Goal: Task Accomplishment & Management: Manage account settings

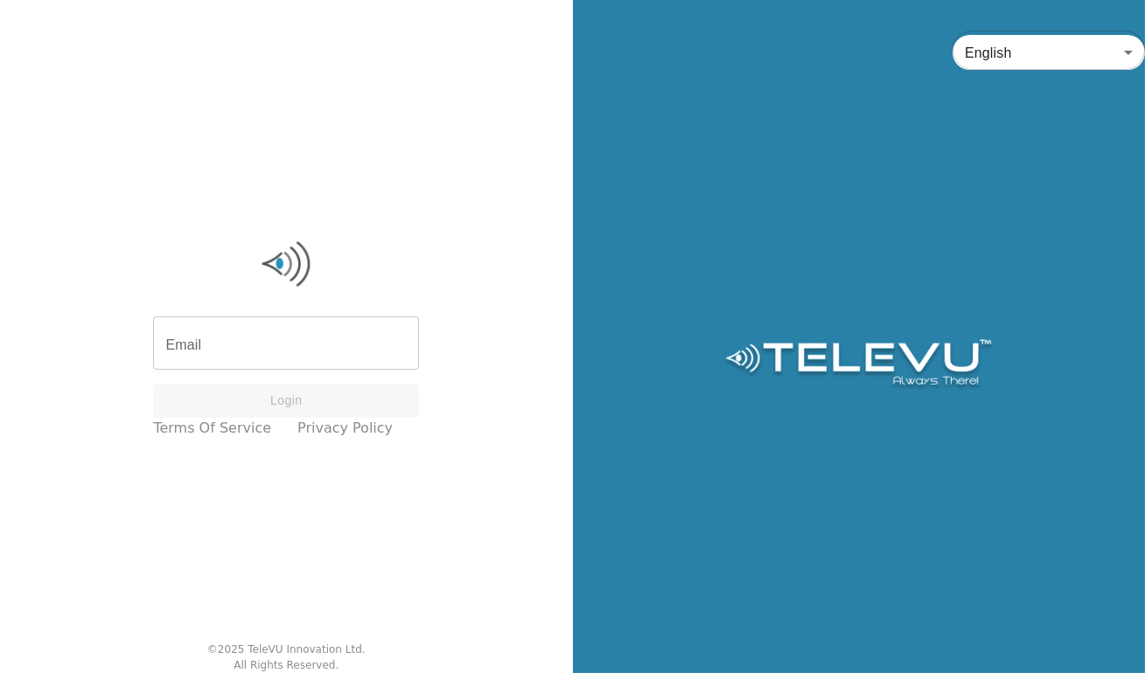
click at [318, 351] on input "Email" at bounding box center [286, 345] width 266 height 49
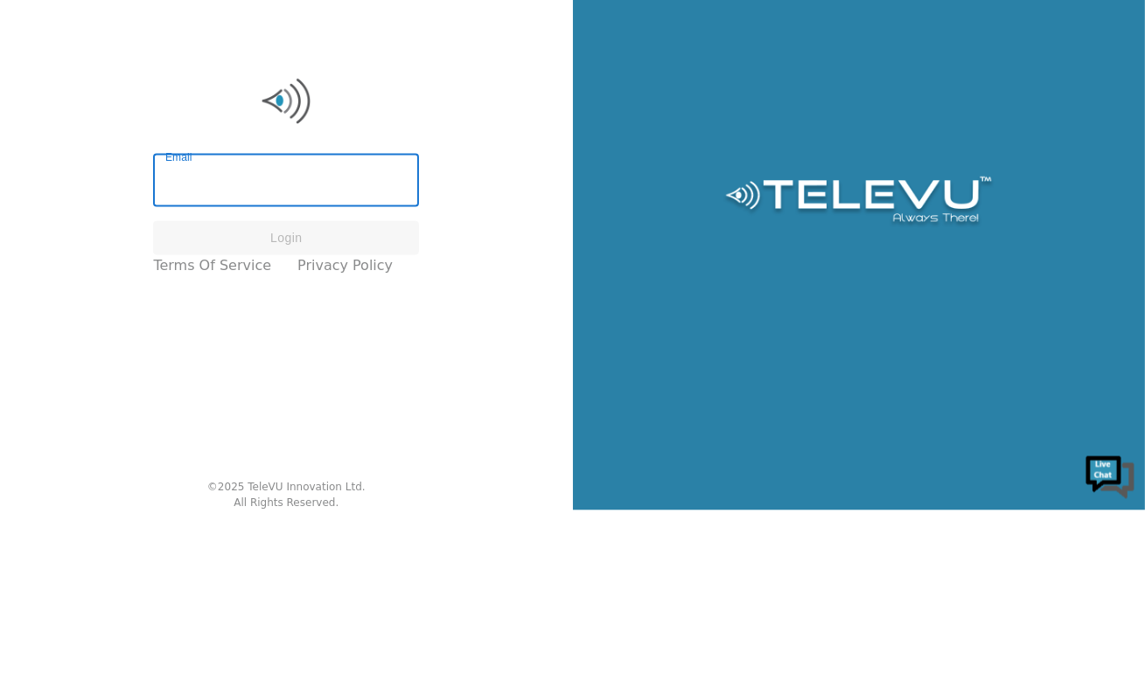
click at [288, 351] on input "Email" at bounding box center [286, 345] width 266 height 49
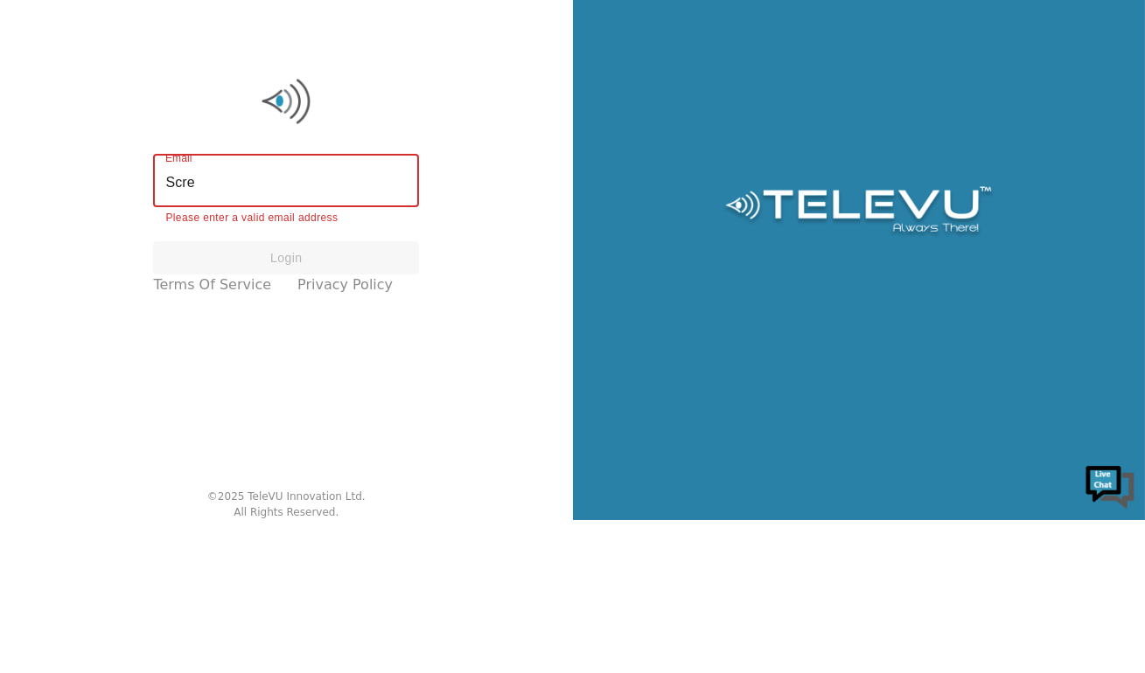
type input "[EMAIL_ADDRESS][DOMAIN_NAME]"
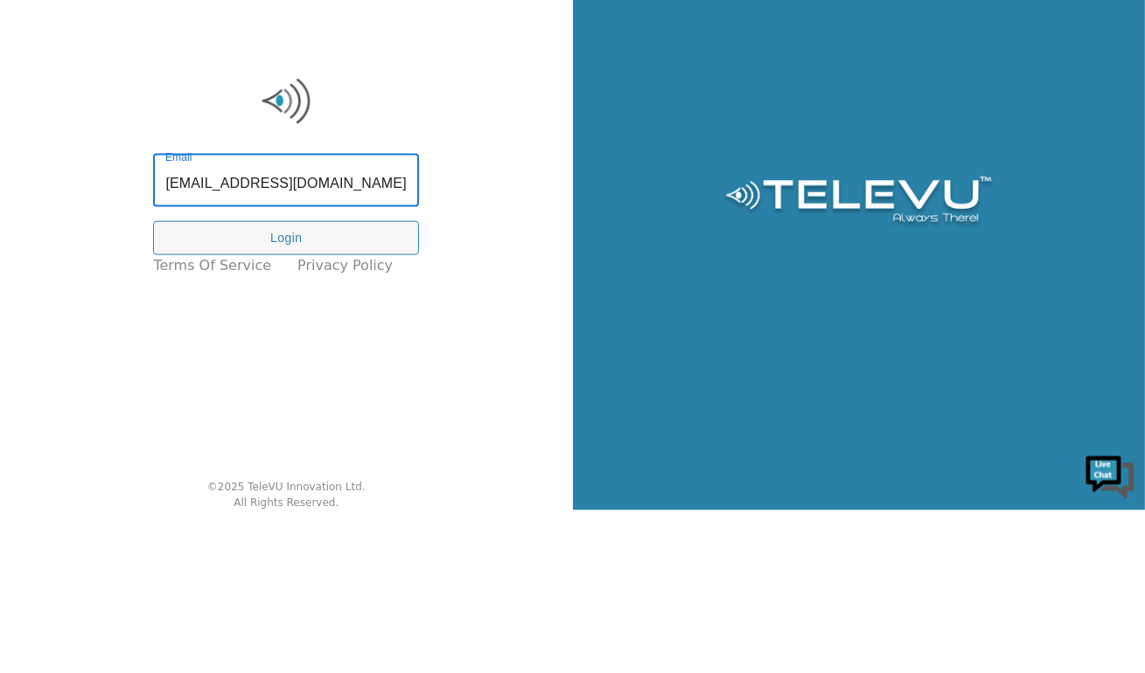
click at [341, 404] on button "Login" at bounding box center [286, 401] width 266 height 34
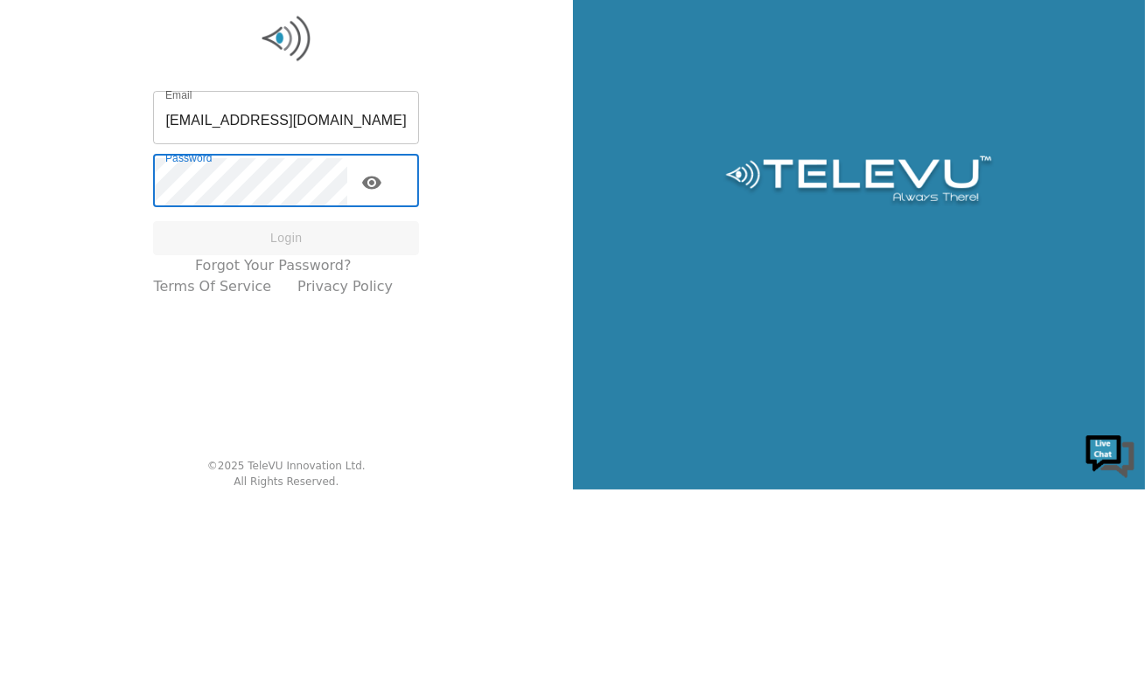
click at [1018, 452] on div "English en ​" at bounding box center [859, 336] width 573 height 673
click at [379, 365] on icon "toggle password visibility" at bounding box center [371, 366] width 19 height 13
click at [333, 411] on button "Login" at bounding box center [286, 422] width 266 height 34
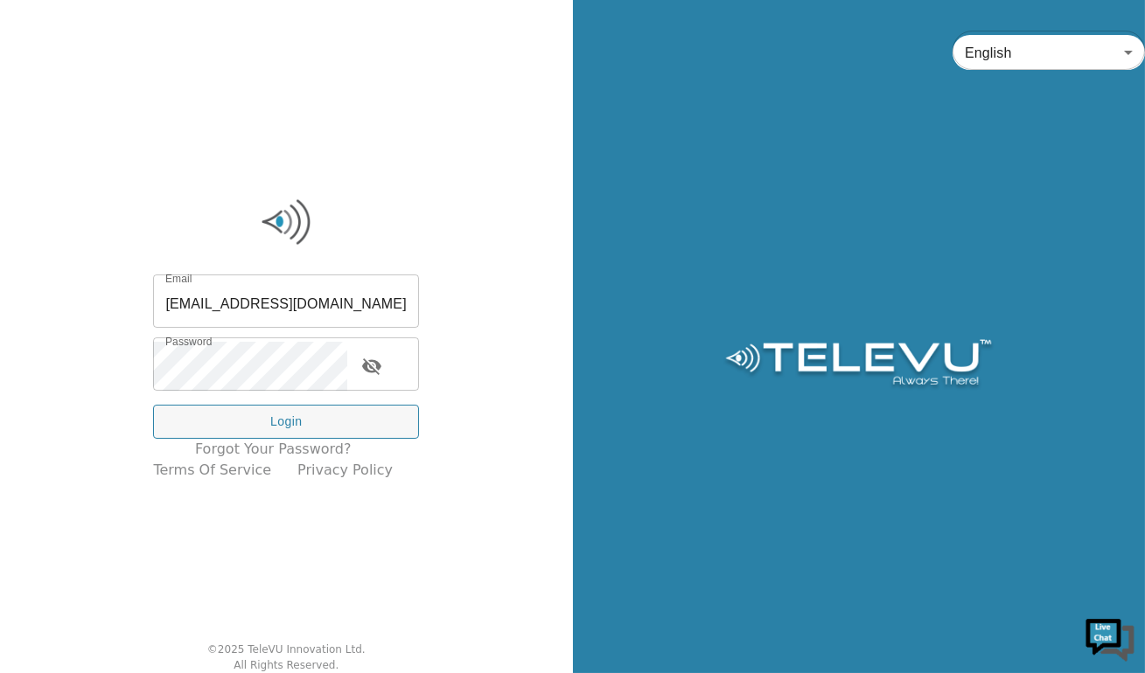
click at [364, 415] on button "Login" at bounding box center [286, 422] width 266 height 34
click at [316, 428] on button "Login" at bounding box center [286, 422] width 266 height 34
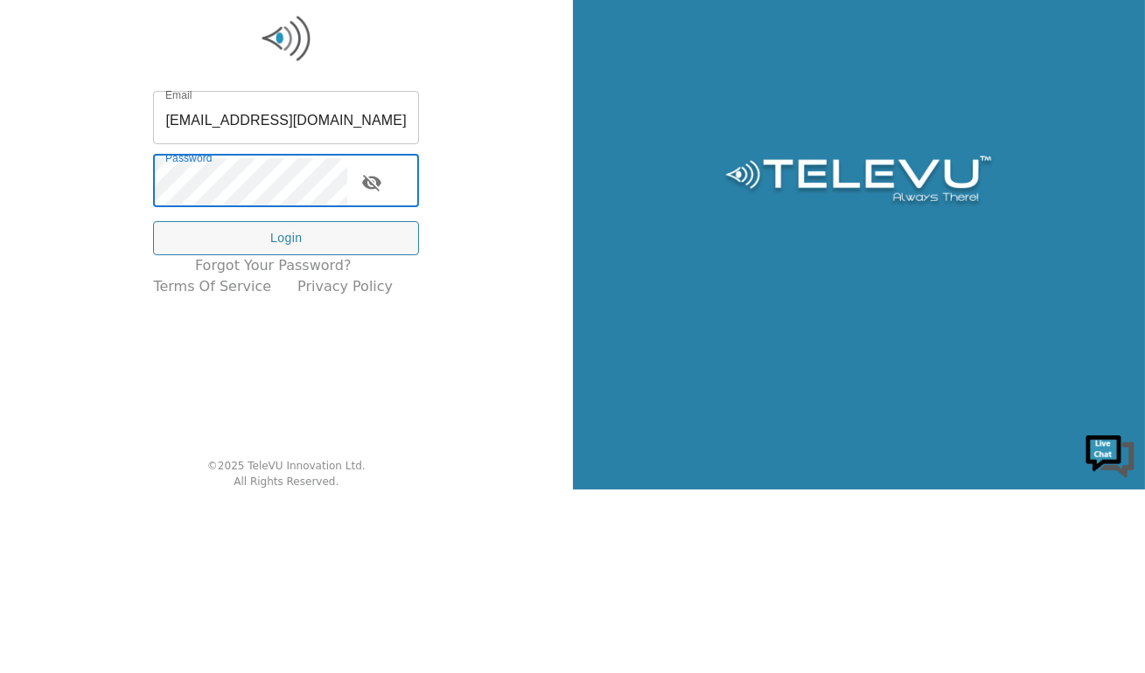
click at [328, 422] on button "Login" at bounding box center [286, 422] width 266 height 34
click at [314, 418] on button "Login" at bounding box center [286, 422] width 266 height 34
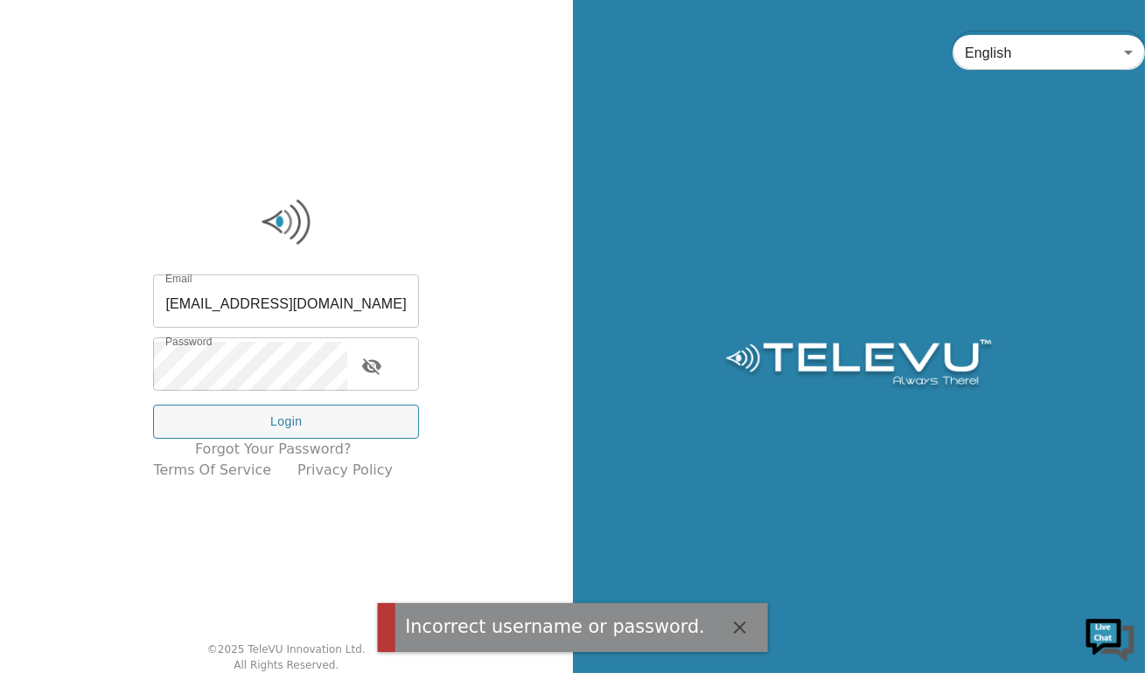
click at [191, 581] on div "Email [EMAIL_ADDRESS][DOMAIN_NAME] Email Password Password Login Forgot your pa…" at bounding box center [286, 336] width 573 height 673
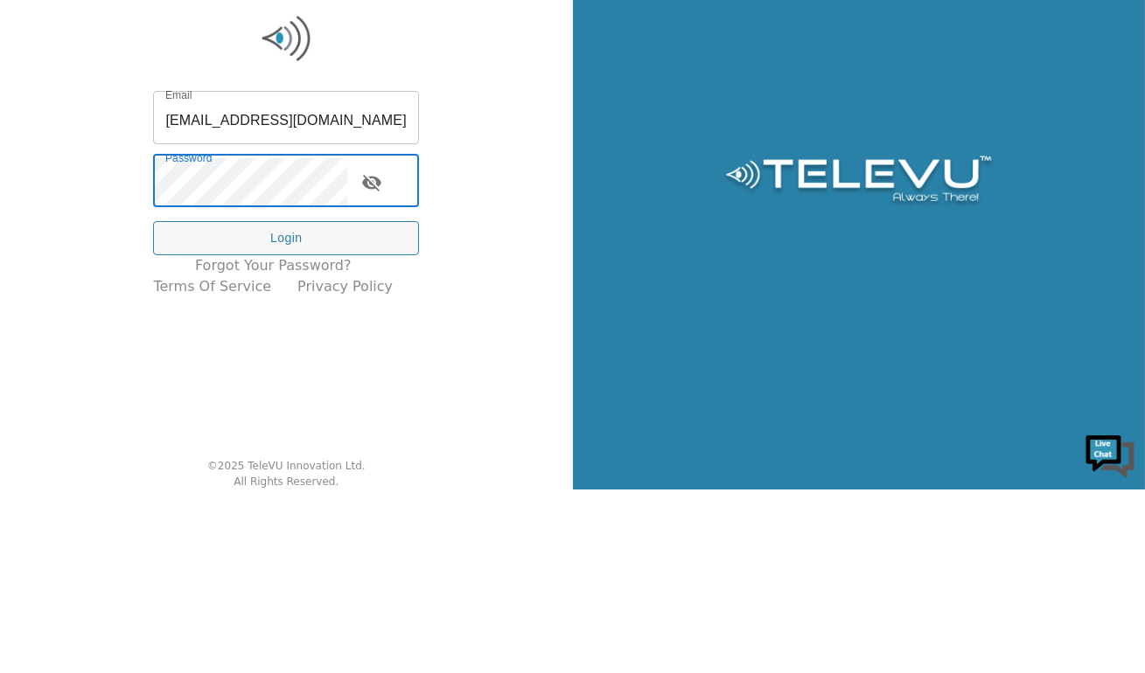
scroll to position [0, 4]
click at [320, 419] on button "Login" at bounding box center [286, 422] width 266 height 34
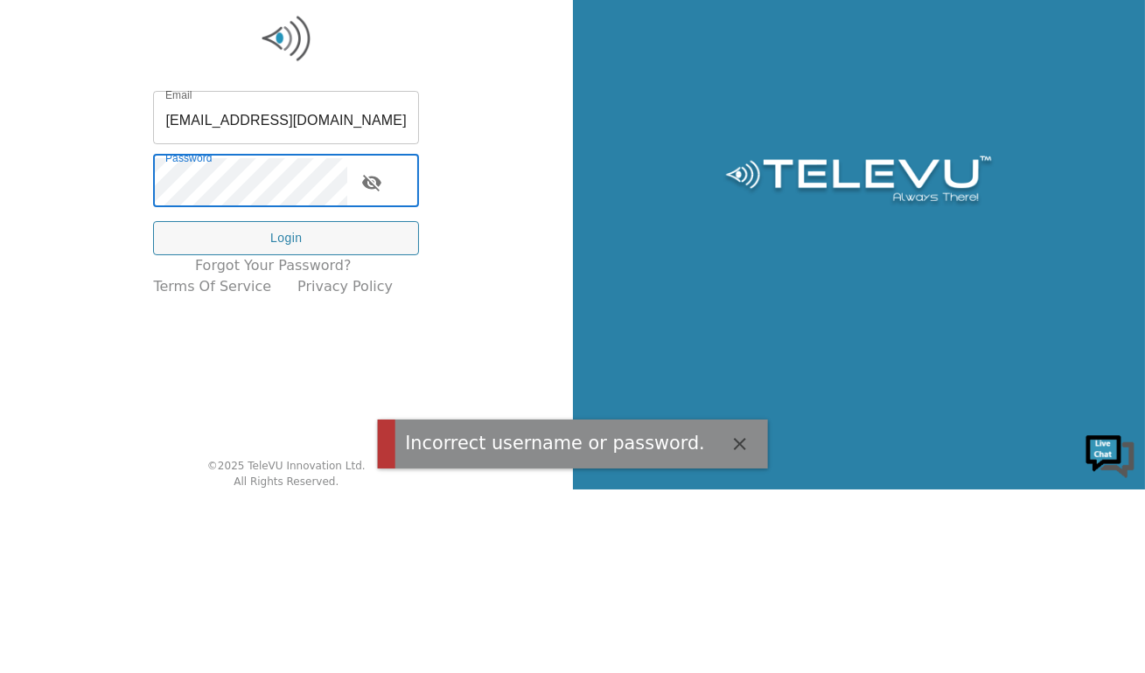
scroll to position [0, 0]
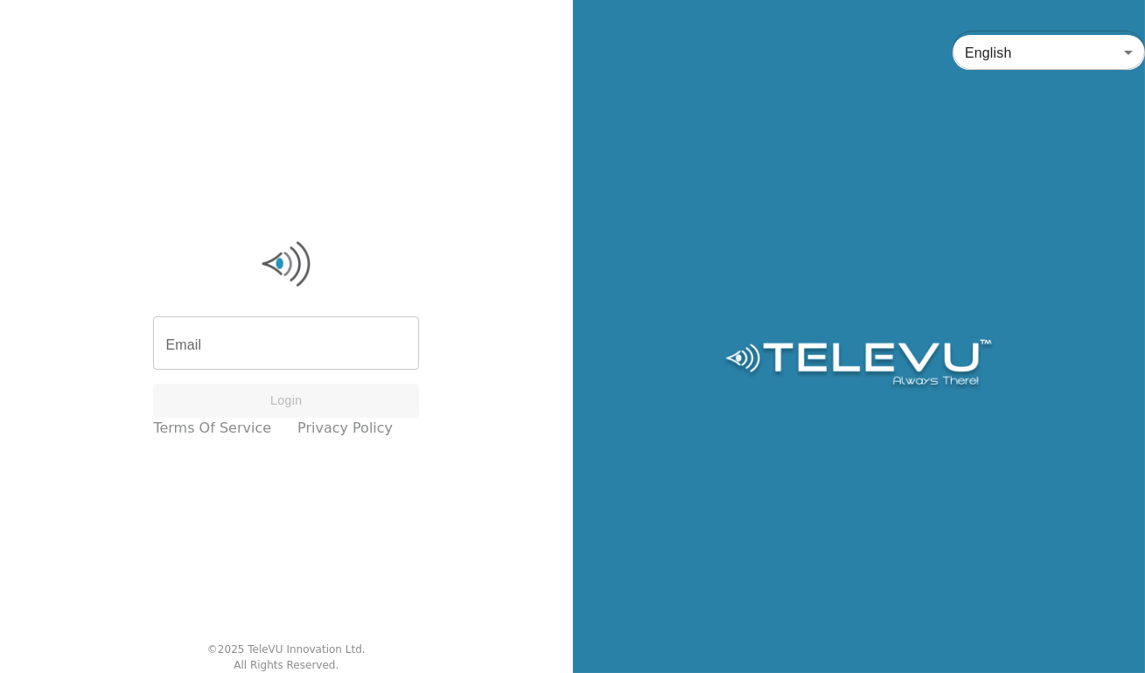
click at [309, 345] on input "Email" at bounding box center [286, 345] width 266 height 49
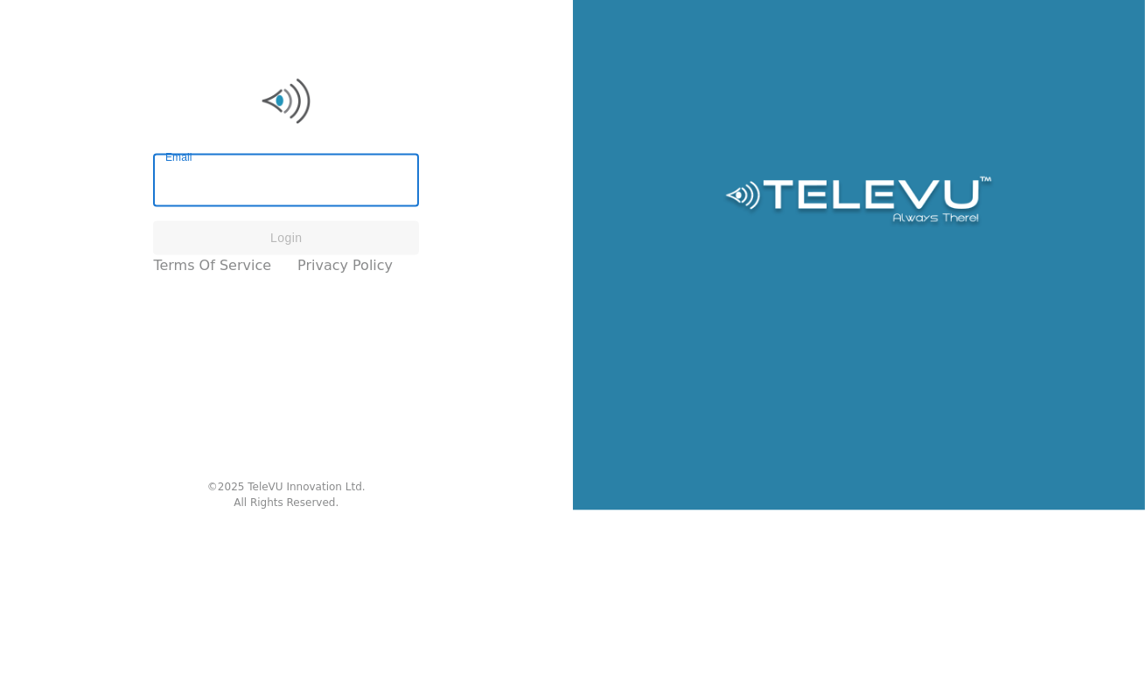
click at [326, 345] on input "Email" at bounding box center [286, 345] width 266 height 49
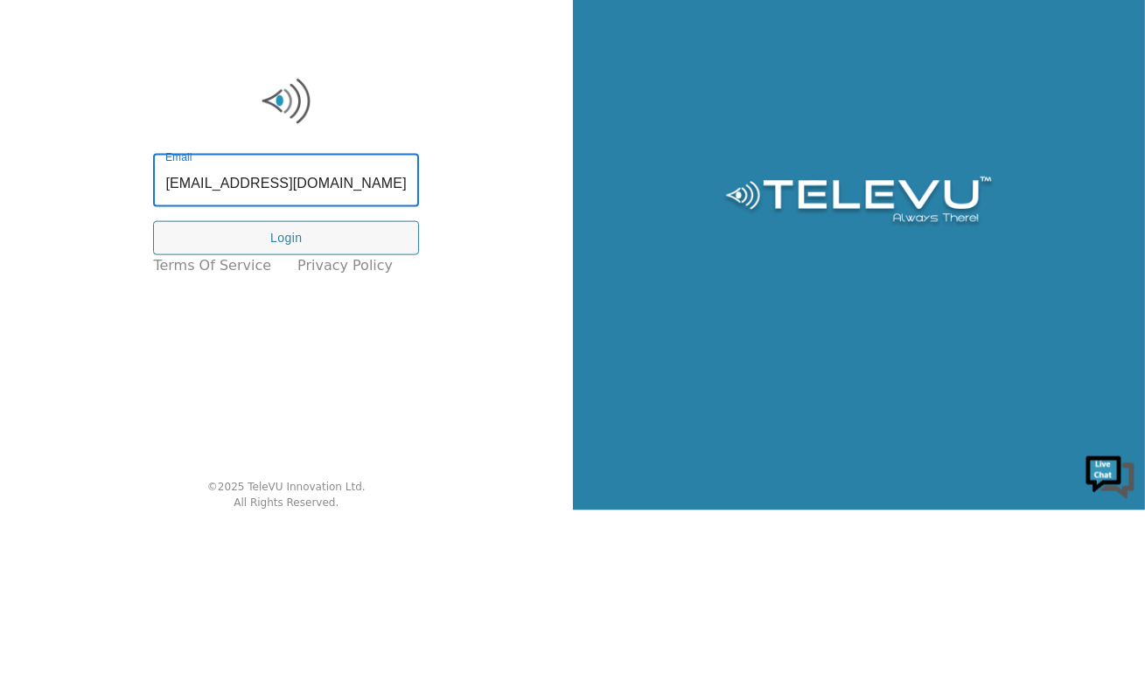
click at [391, 349] on input "screenvu+tanzania2@televu.ca" at bounding box center [286, 345] width 266 height 49
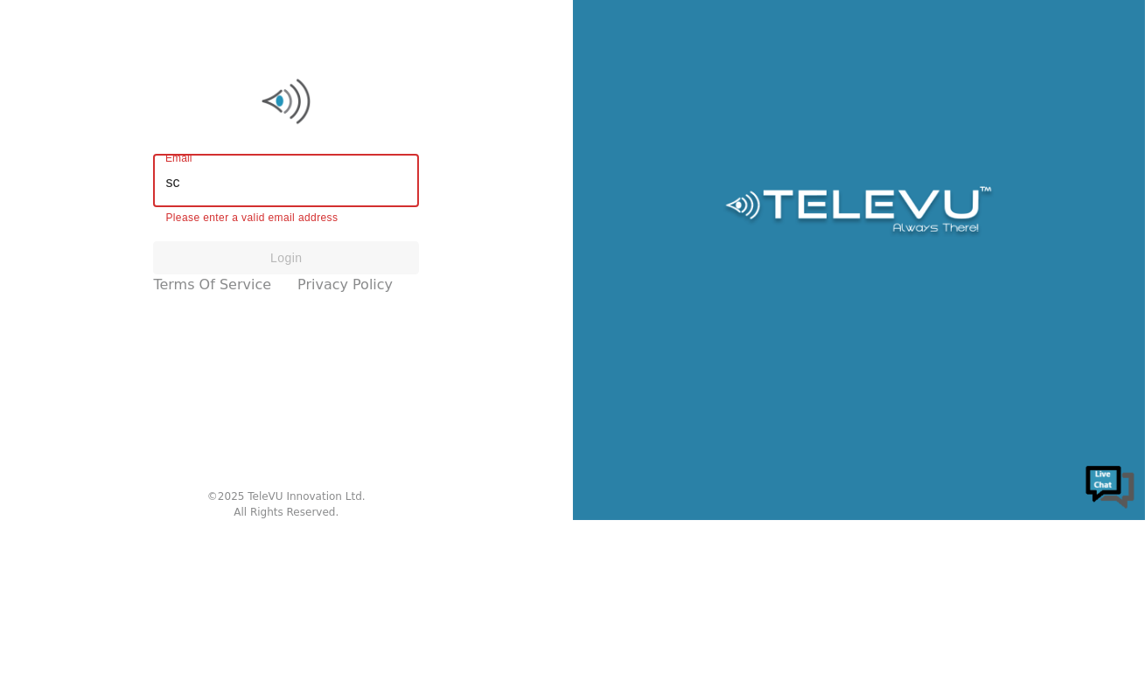
type input "s"
type input "[EMAIL_ADDRESS][DOMAIN_NAME]"
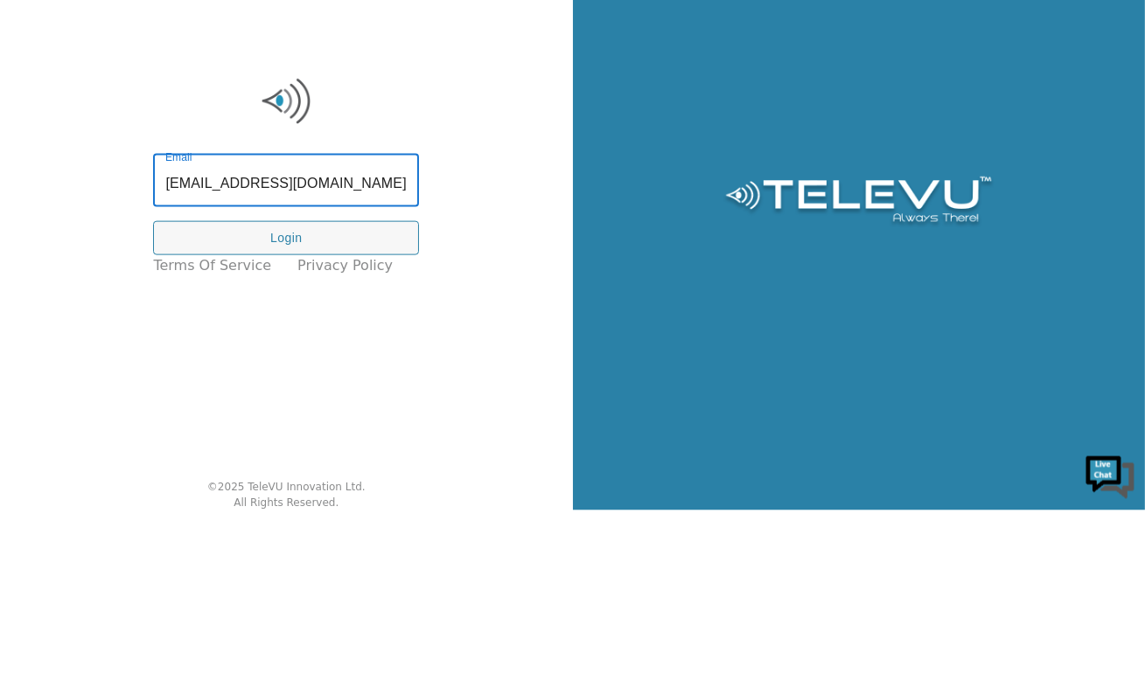
click at [331, 406] on button "Login" at bounding box center [286, 401] width 266 height 34
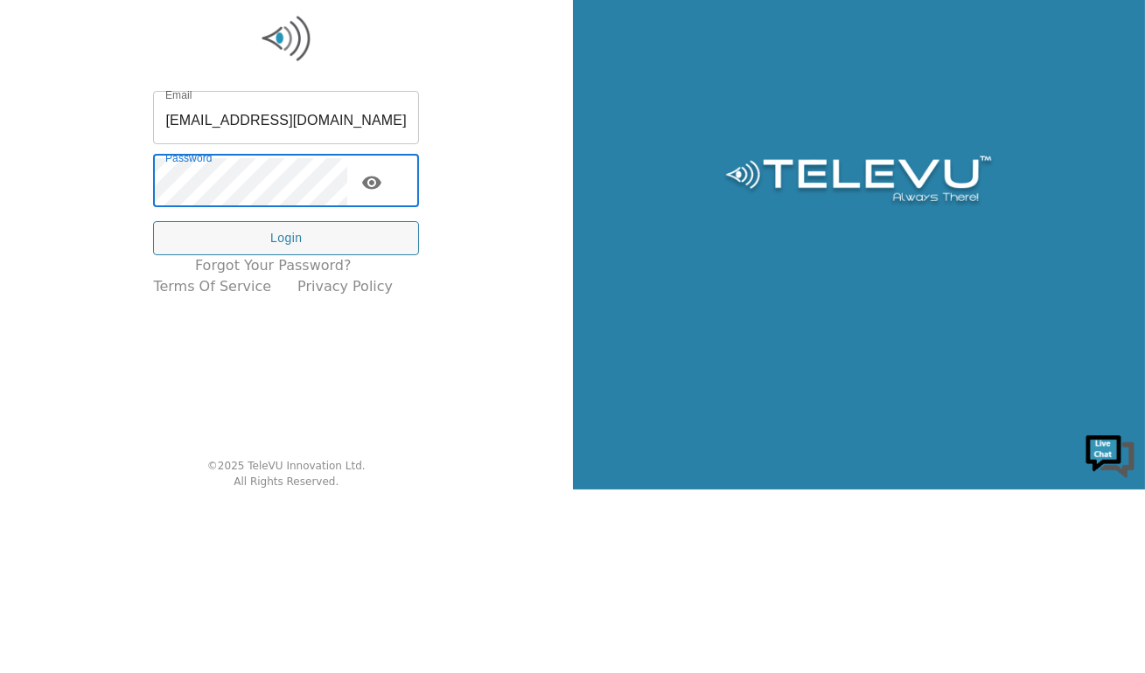
click at [379, 374] on icon "toggle password visibility" at bounding box center [371, 366] width 21 height 21
click at [329, 426] on button "Login" at bounding box center [286, 422] width 266 height 34
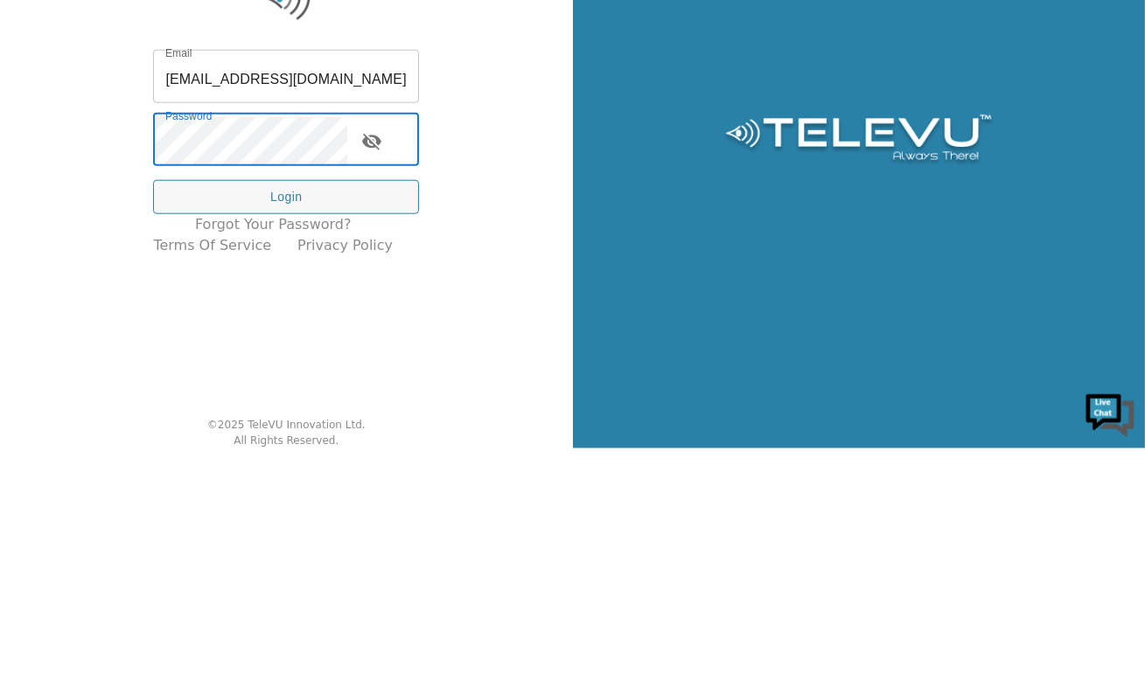
click at [180, 299] on input "[EMAIL_ADDRESS][DOMAIN_NAME]" at bounding box center [286, 303] width 266 height 49
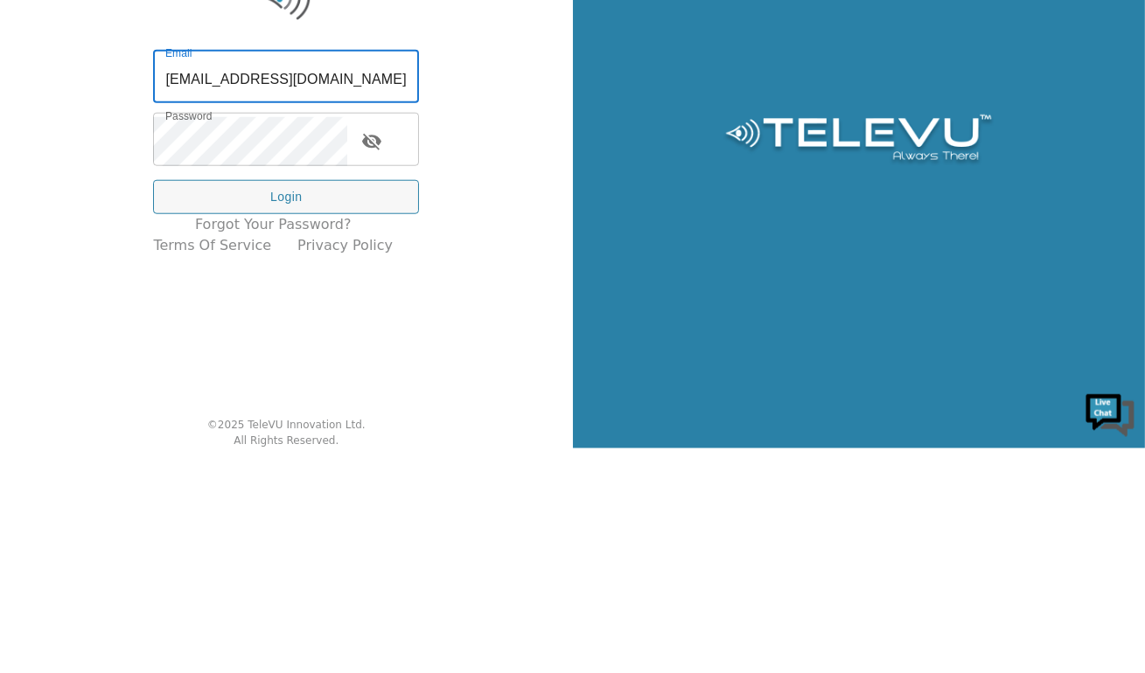
click at [301, 407] on button "Login" at bounding box center [286, 422] width 266 height 34
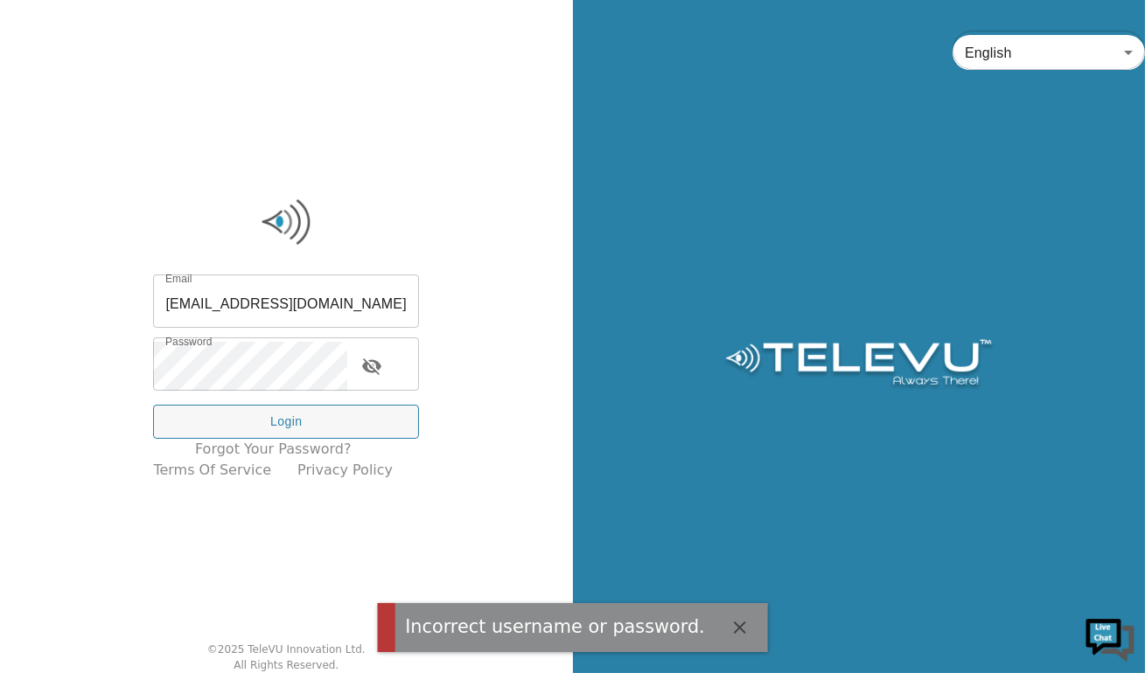
click at [182, 306] on input "Screenvu+malawi@televu.ca" at bounding box center [286, 303] width 266 height 49
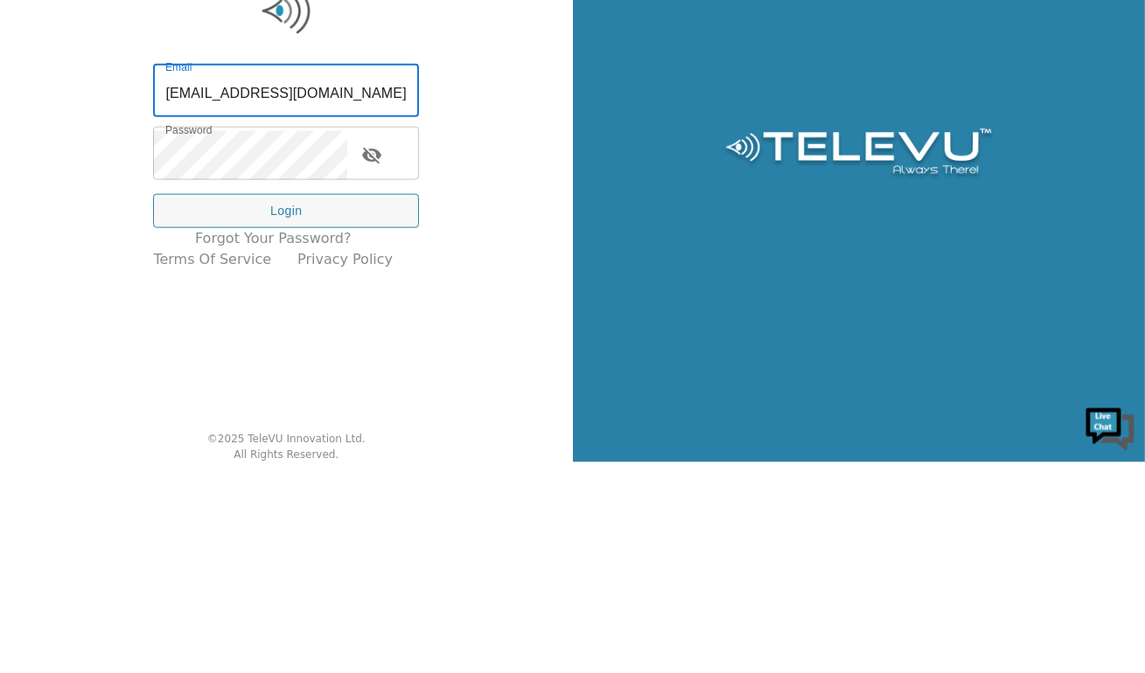
click at [497, 484] on div "Email [EMAIL_ADDRESS][DOMAIN_NAME] Email Password Password Login Forgot your pa…" at bounding box center [286, 336] width 573 height 673
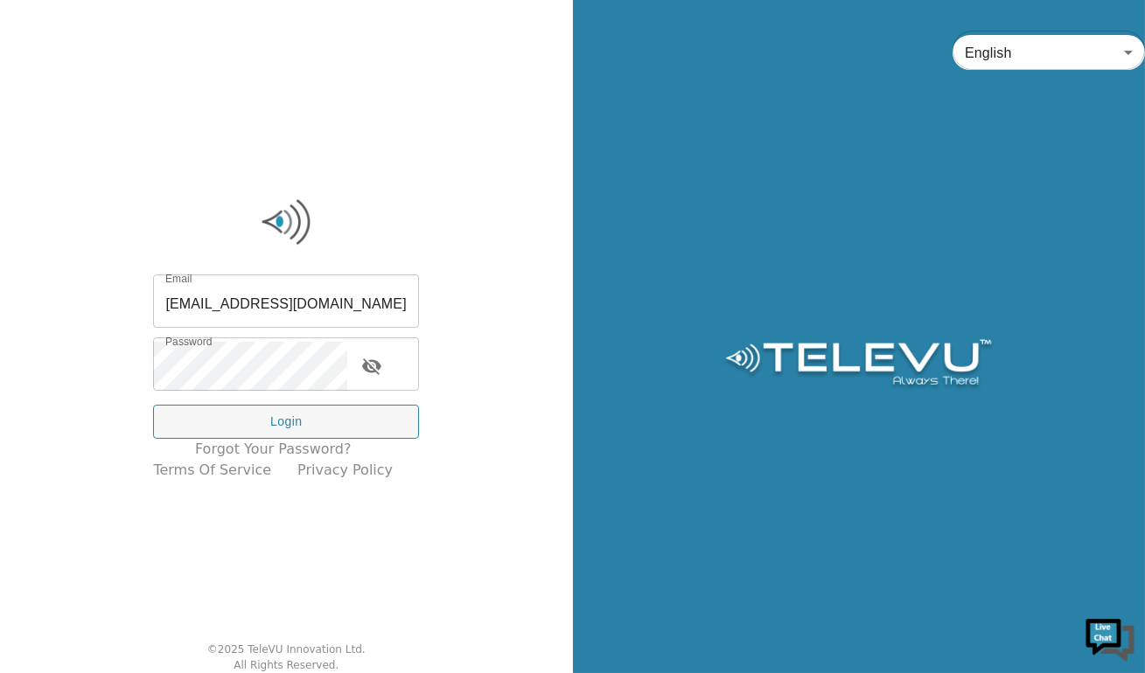
click at [333, 412] on button "Login" at bounding box center [286, 422] width 266 height 34
click at [287, 297] on input "[EMAIL_ADDRESS][DOMAIN_NAME]" at bounding box center [286, 303] width 266 height 49
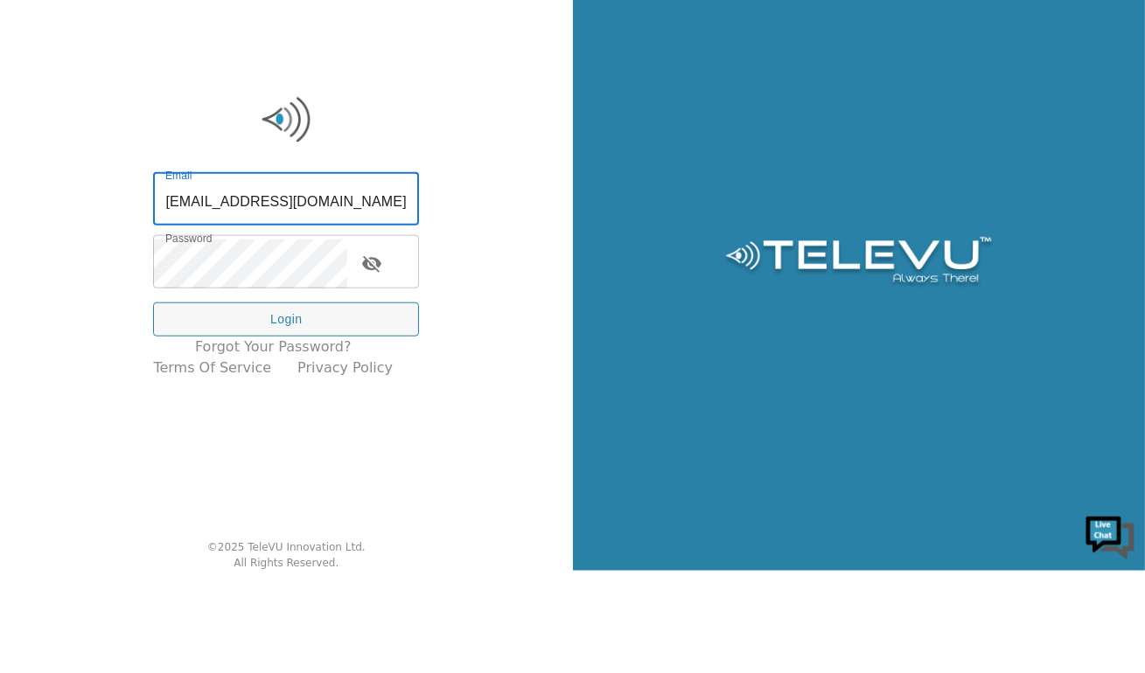
type input "screenvu+malawi2@televu.ca"
click at [301, 417] on button "Login" at bounding box center [286, 422] width 266 height 34
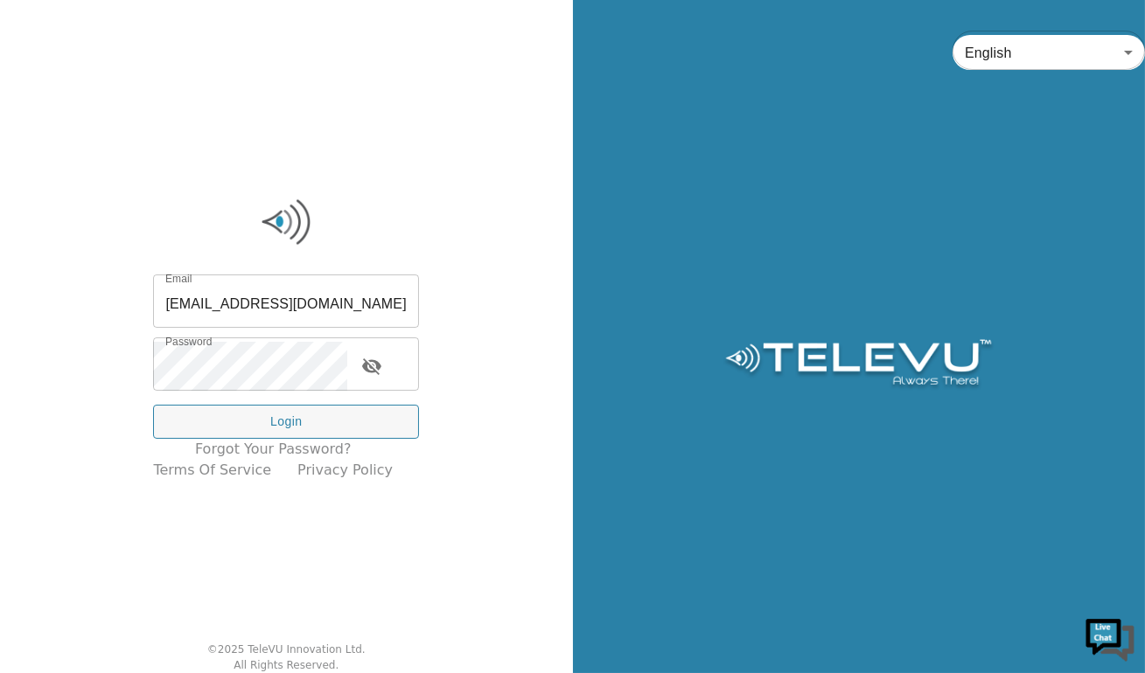
click at [359, 414] on button "Login" at bounding box center [286, 422] width 266 height 34
